Goal: Task Accomplishment & Management: Use online tool/utility

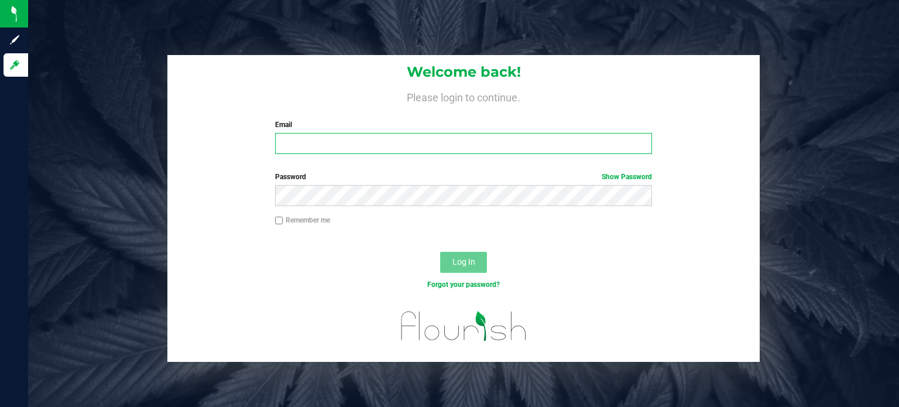
type input "[EMAIL_ADDRESS][DOMAIN_NAME]"
click at [473, 269] on button "Log In" at bounding box center [463, 262] width 47 height 21
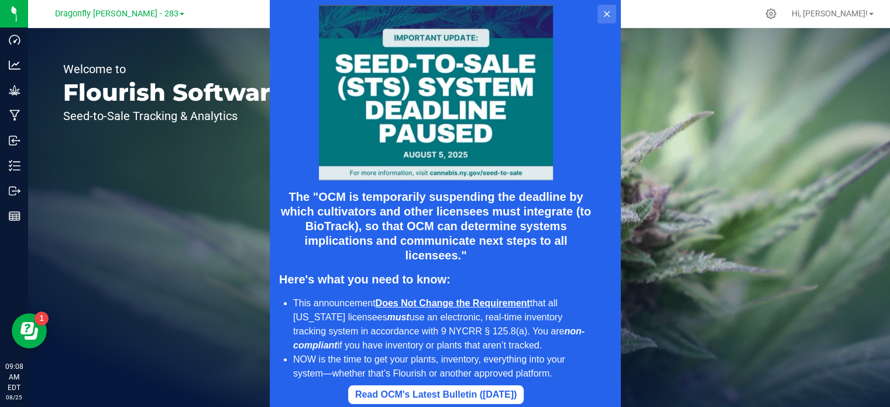
click at [608, 11] on icon at bounding box center [606, 13] width 9 height 9
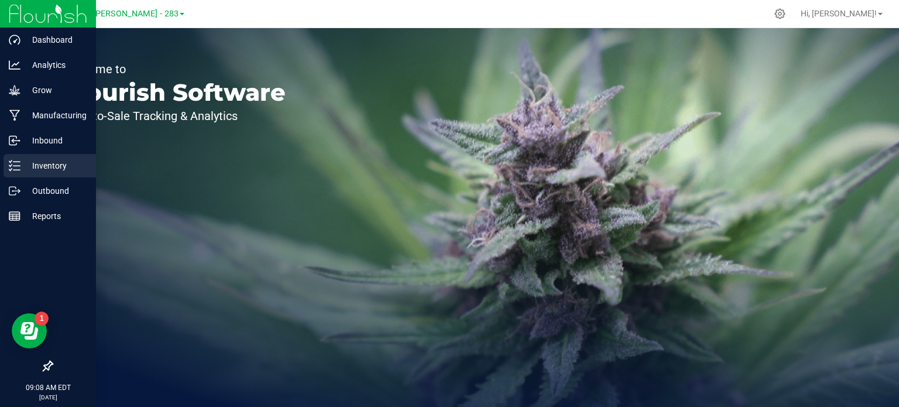
click at [17, 163] on icon at bounding box center [15, 166] width 12 height 12
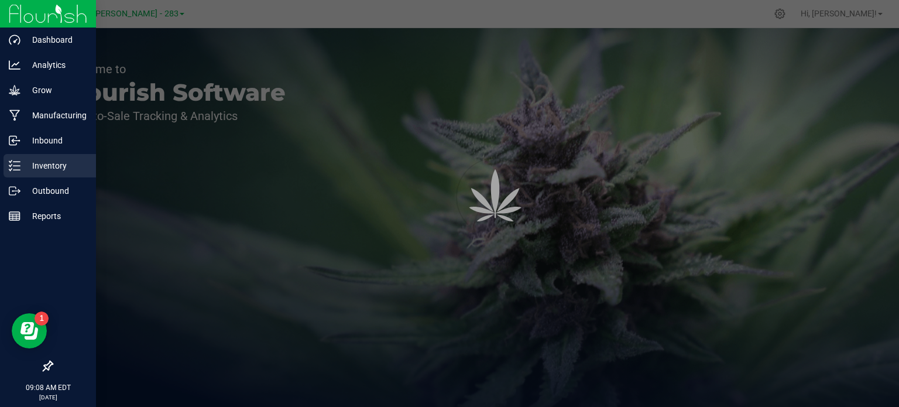
click at [77, 162] on p "Inventory" at bounding box center [55, 166] width 70 height 14
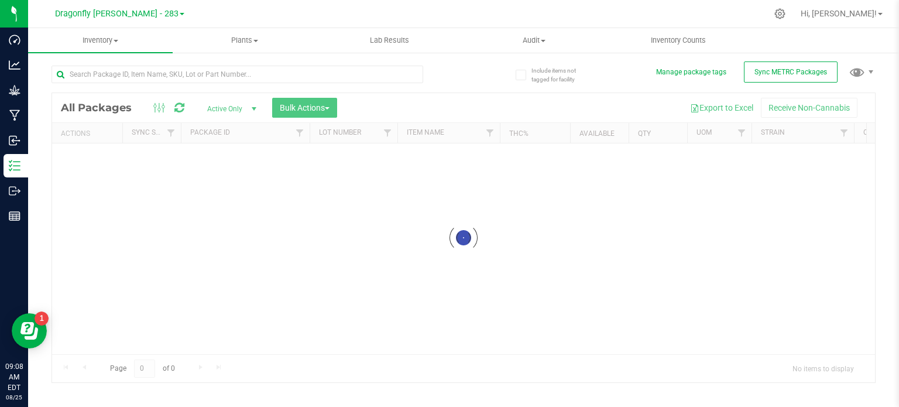
click at [180, 13] on span at bounding box center [182, 14] width 5 height 2
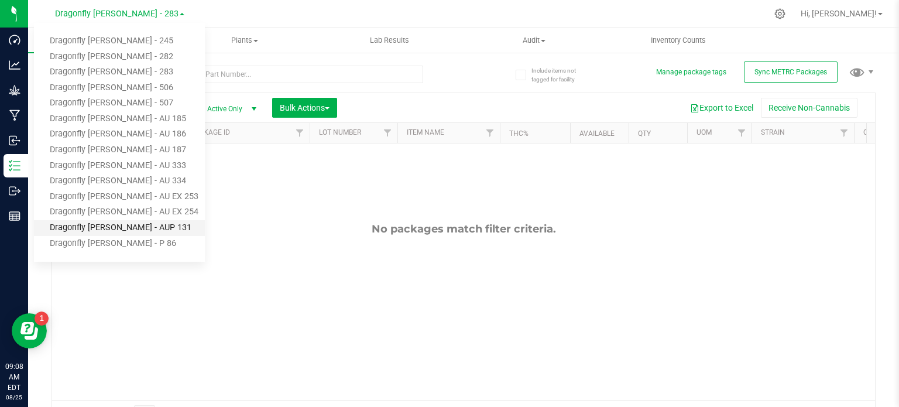
click at [150, 226] on link "Dragonfly [PERSON_NAME] - AUP 131" at bounding box center [119, 228] width 171 height 16
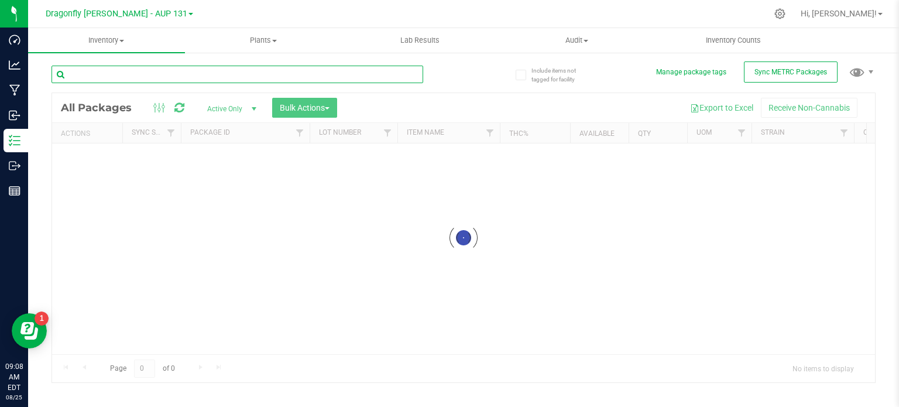
click at [102, 76] on input "text" at bounding box center [238, 75] width 372 height 18
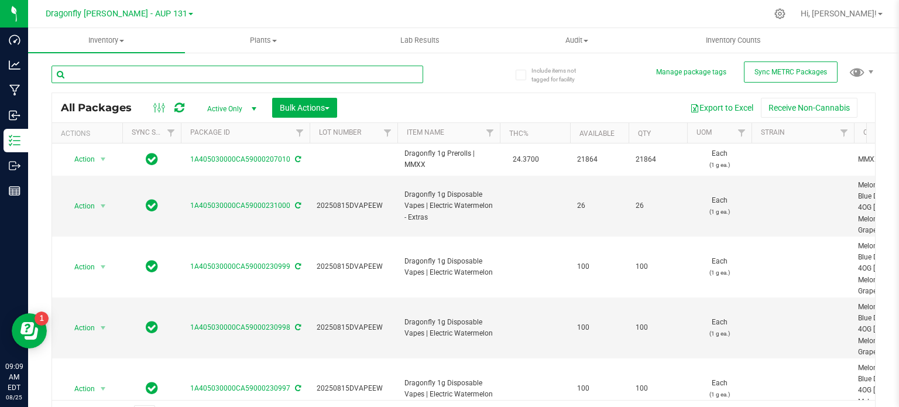
click at [349, 77] on input "text" at bounding box center [238, 75] width 372 height 18
paste input "1A405030000CA59000200403"
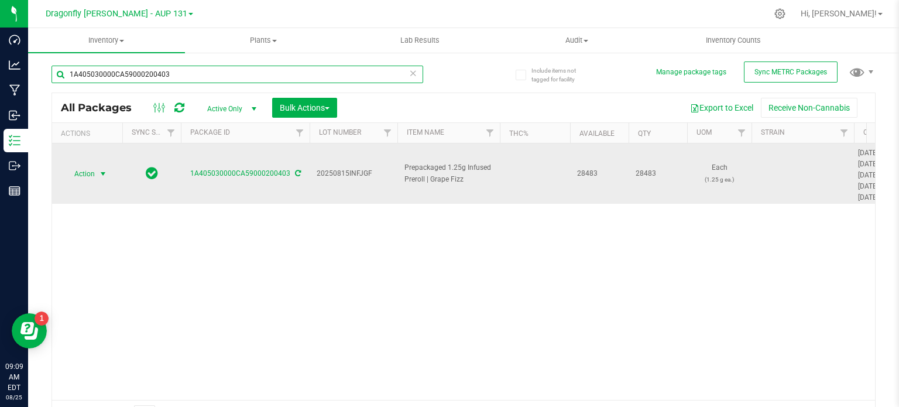
type input "1A405030000CA59000200403"
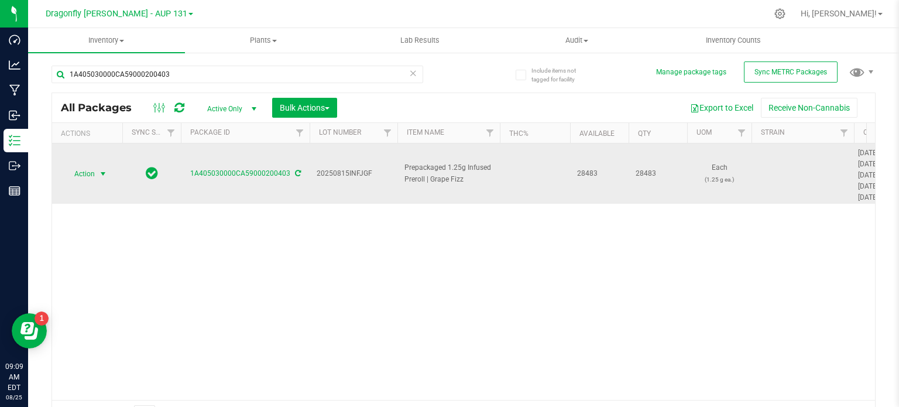
click at [98, 167] on span "select" at bounding box center [103, 174] width 15 height 16
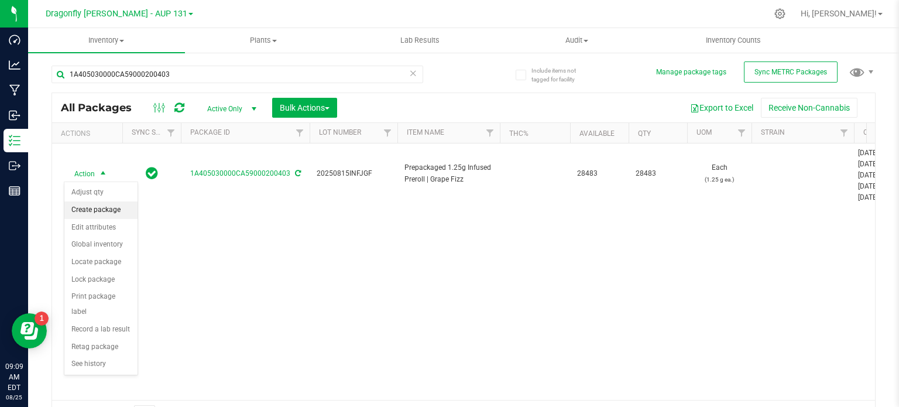
click at [108, 212] on li "Create package" at bounding box center [100, 210] width 73 height 18
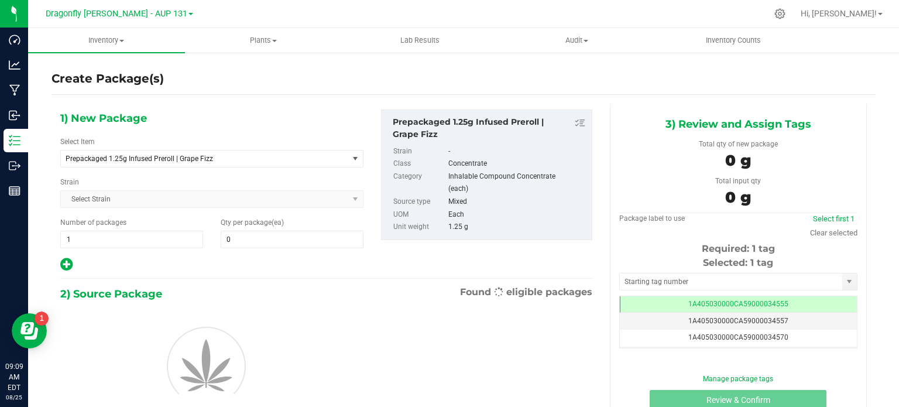
type input "0"
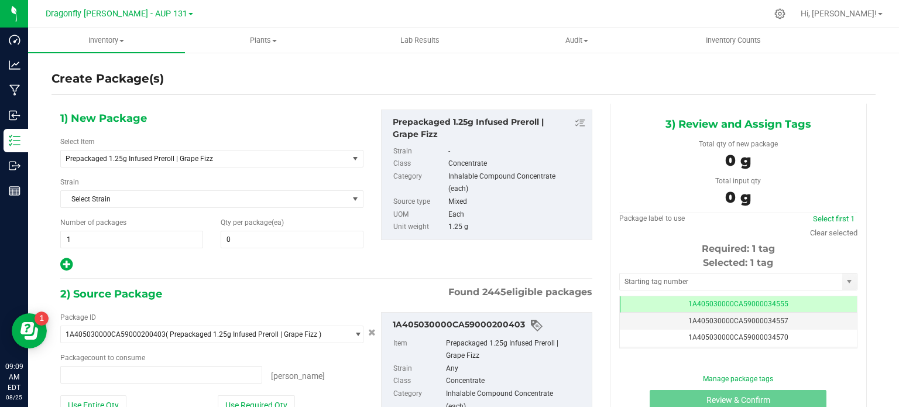
type input "0 ea"
click at [148, 241] on span "1 1" at bounding box center [131, 240] width 143 height 18
type input "30"
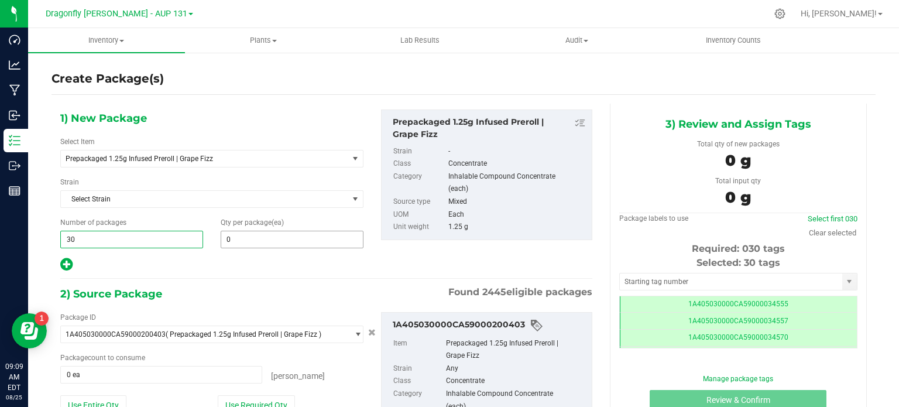
type input "30"
click at [245, 238] on span "0 0" at bounding box center [292, 240] width 143 height 18
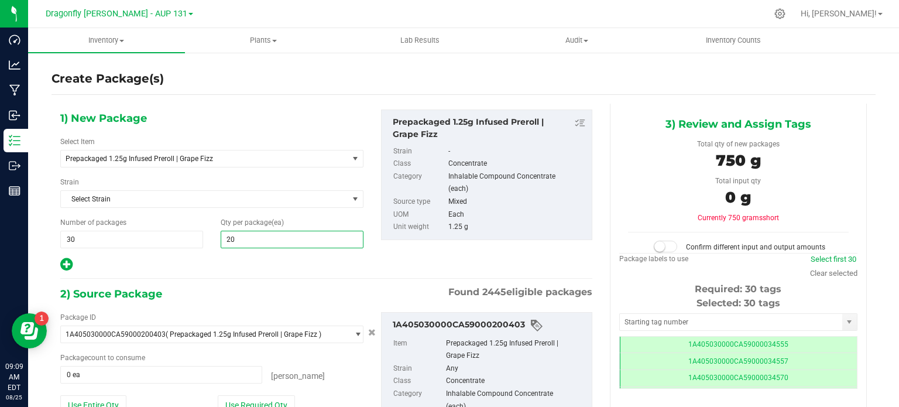
type input "200"
click at [317, 312] on div "Package ID" at bounding box center [211, 317] width 303 height 11
type input "200"
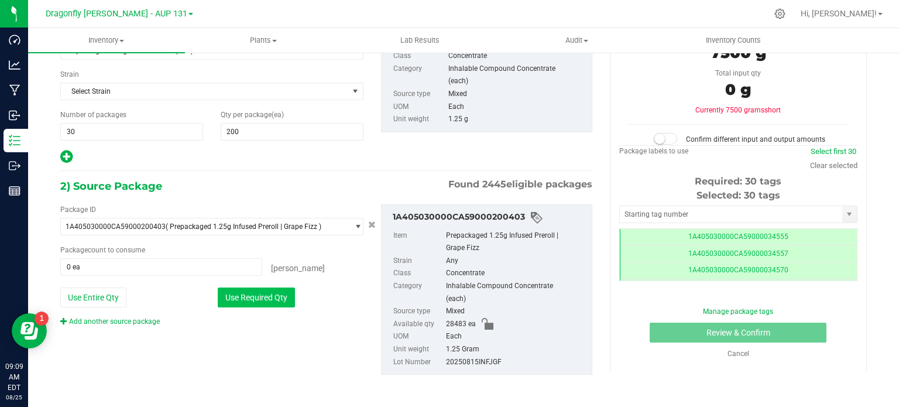
click at [289, 301] on button "Use Required Qty" at bounding box center [256, 297] width 77 height 20
type input "6000 ea"
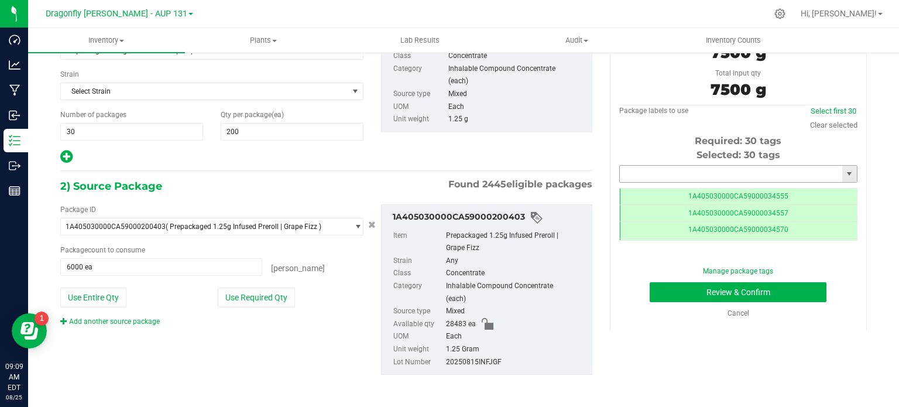
click at [730, 173] on input "text" at bounding box center [731, 174] width 222 height 16
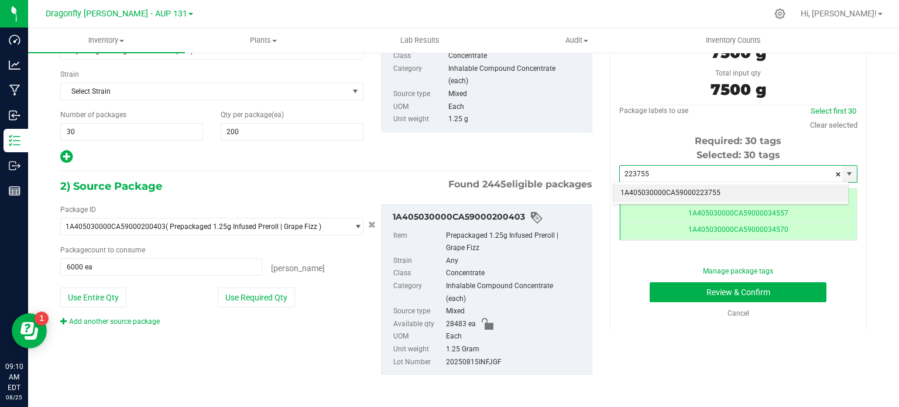
click at [716, 194] on li "1A405030000CA59000223755" at bounding box center [730, 193] width 235 height 18
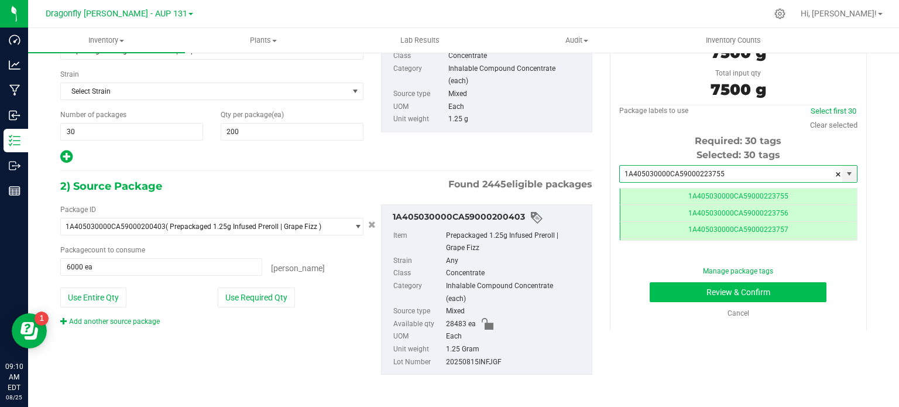
type input "1A405030000CA59000223755"
click at [771, 294] on button "Review & Confirm" at bounding box center [738, 292] width 177 height 20
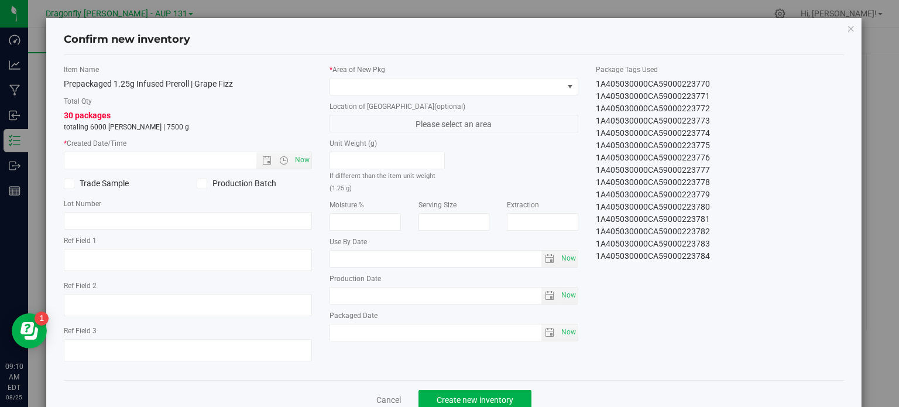
drag, startPoint x: 590, startPoint y: 83, endPoint x: 756, endPoint y: 345, distance: 310.0
click at [756, 345] on div "Item Name Prepackaged 1.25g Infused Preroll | Grape Fizz Total Qty 30 packages …" at bounding box center [454, 217] width 798 height 306
copy div "1A405030000CA59000223755 1A405030000CA59000223756 1A405030000CA59000223757 1A40…"
click at [847, 30] on icon "button" at bounding box center [851, 28] width 8 height 14
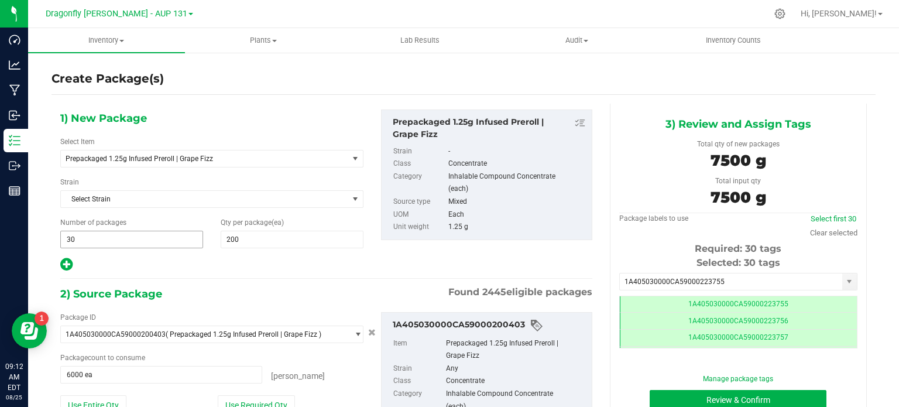
click at [127, 234] on span "30 30" at bounding box center [131, 240] width 143 height 18
click at [127, 234] on input "30" at bounding box center [132, 239] width 142 height 16
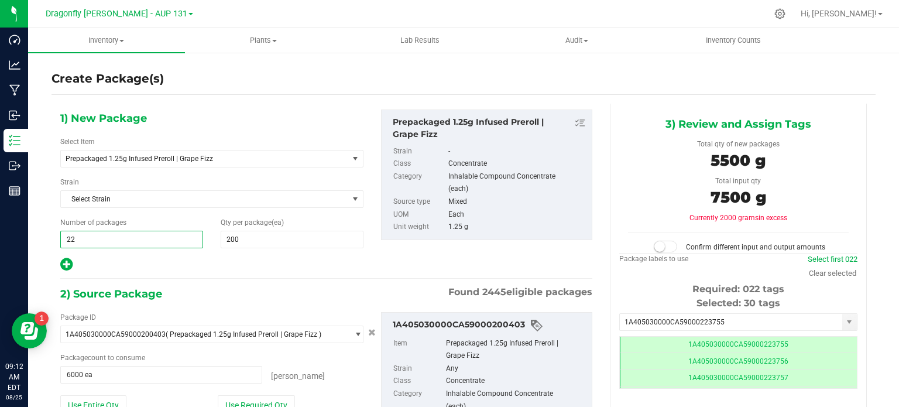
type input "223"
click at [277, 239] on input "200" at bounding box center [292, 239] width 142 height 16
type input "223"
click at [277, 239] on input "200" at bounding box center [292, 239] width 142 height 16
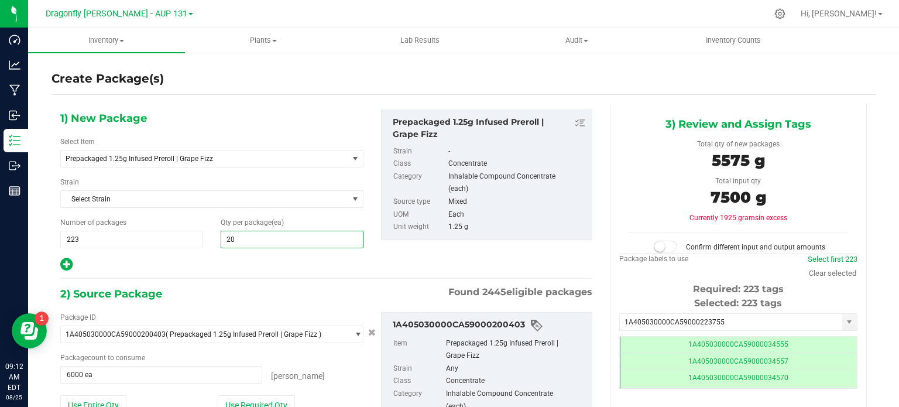
type input "2"
type input "100"
click at [281, 271] on div at bounding box center [211, 264] width 303 height 15
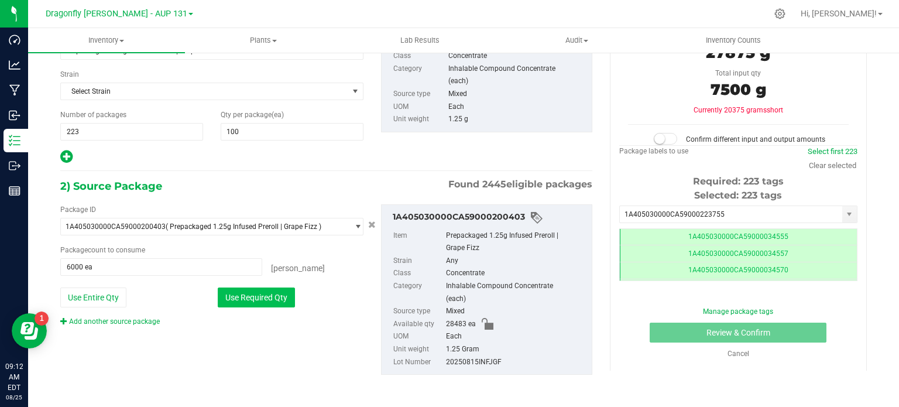
click at [284, 294] on button "Use Required Qty" at bounding box center [256, 297] width 77 height 20
type input "22300 ea"
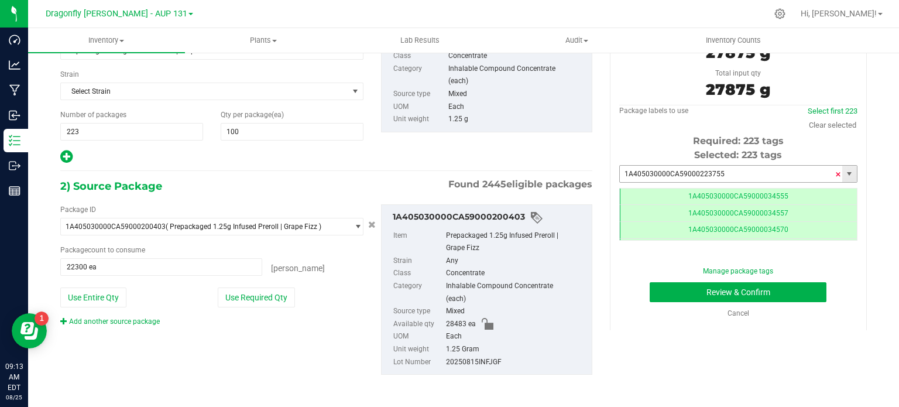
click at [835, 170] on span at bounding box center [838, 175] width 7 height 18
click at [735, 163] on div "Selected: 223 tags Tag 1A405030000CA59000034555 1A405030000CA59000034557 1A4050…" at bounding box center [738, 194] width 238 height 92
click at [730, 170] on input "text" at bounding box center [731, 174] width 222 height 16
type input "223"
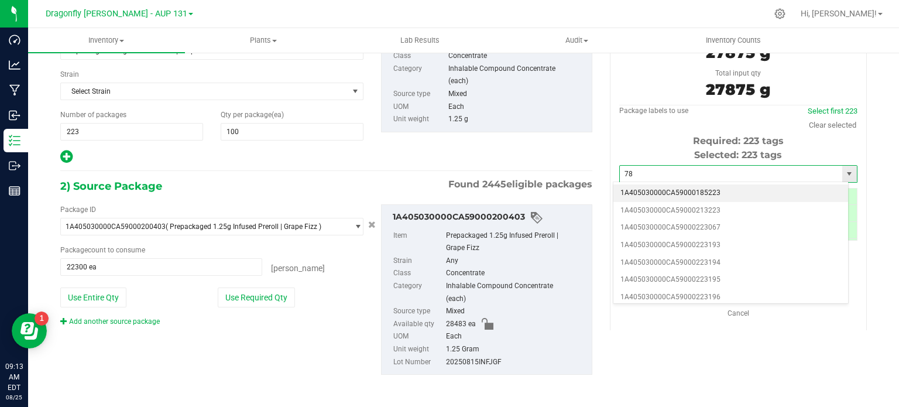
type input "785"
click at [835, 174] on span at bounding box center [838, 175] width 7 height 18
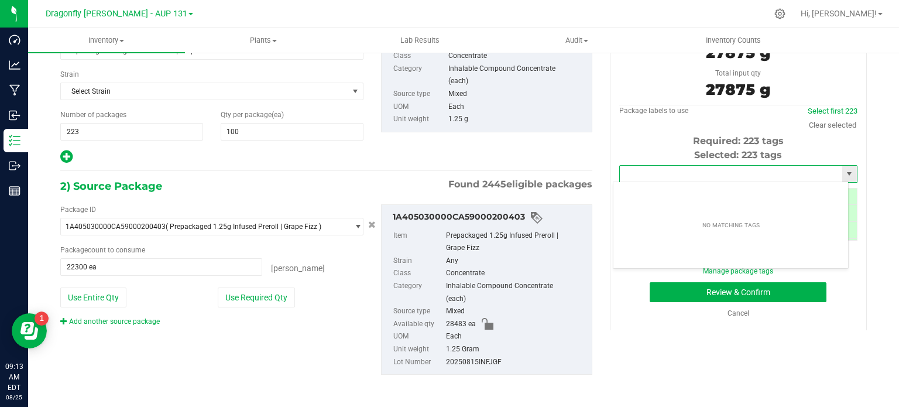
click at [798, 173] on input "text" at bounding box center [731, 174] width 222 height 16
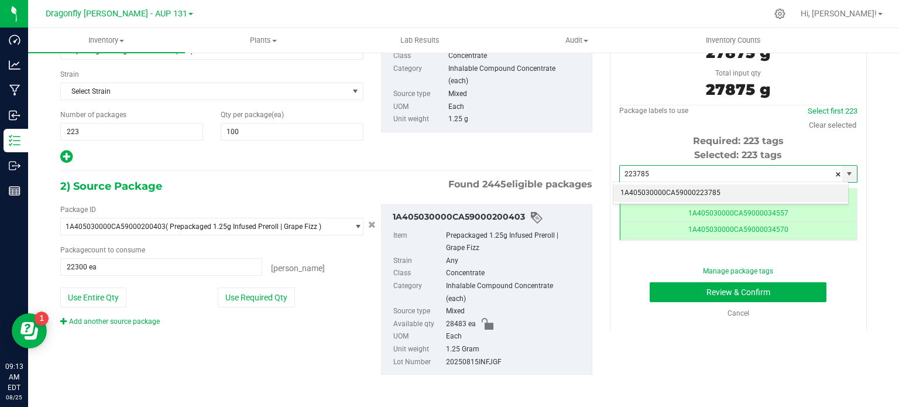
click at [756, 187] on li "1A405030000CA59000223785" at bounding box center [730, 193] width 235 height 18
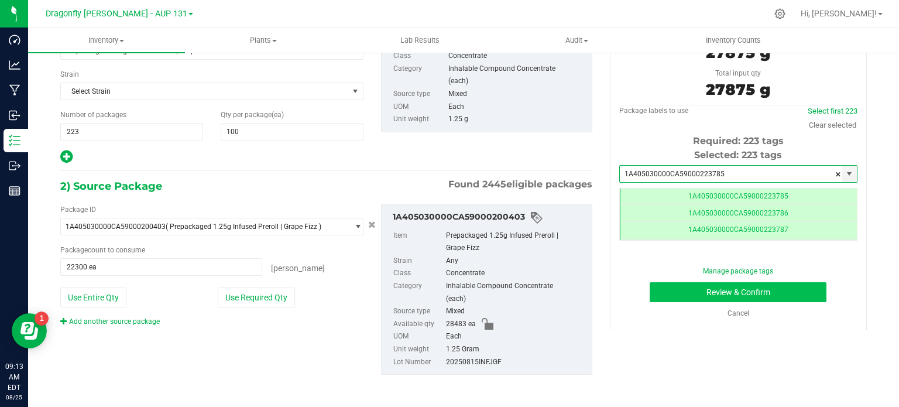
type input "1A405030000CA59000223785"
click at [729, 292] on button "Review & Confirm" at bounding box center [738, 292] width 177 height 20
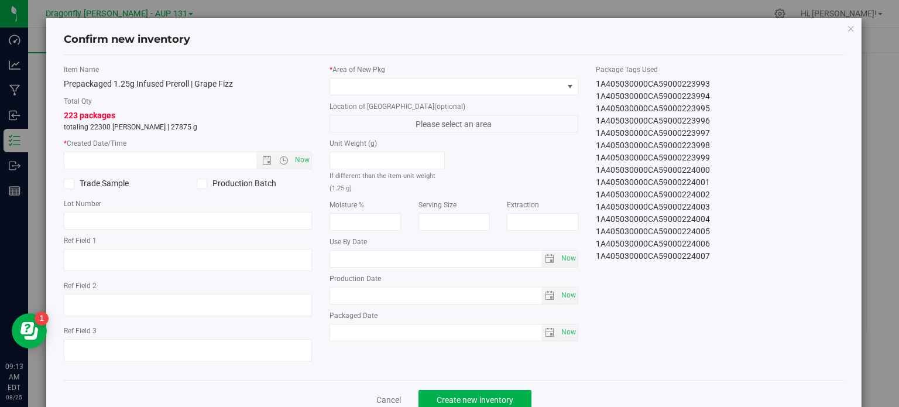
drag, startPoint x: 590, startPoint y: 82, endPoint x: 733, endPoint y: 272, distance: 237.4
click at [733, 272] on div "Item Name Prepackaged 1.25g Infused Preroll | Grape Fizz Total Qty 223 packages…" at bounding box center [454, 217] width 798 height 306
copy div "1A405030000CA59000223785 1A405030000CA59000223786 1A405030000CA59000223787 1A40…"
